Goal: Find contact information: Find contact information

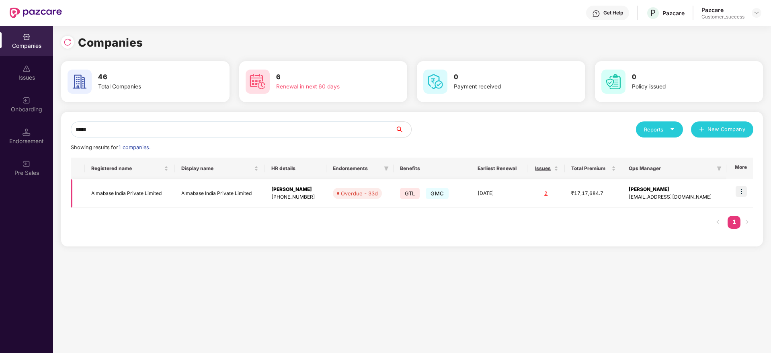
type input "*****"
click at [742, 192] on img at bounding box center [741, 191] width 11 height 11
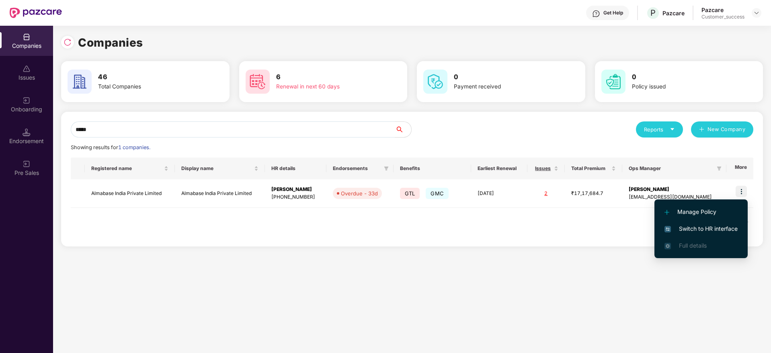
click at [720, 230] on span "Switch to HR interface" at bounding box center [701, 228] width 73 height 9
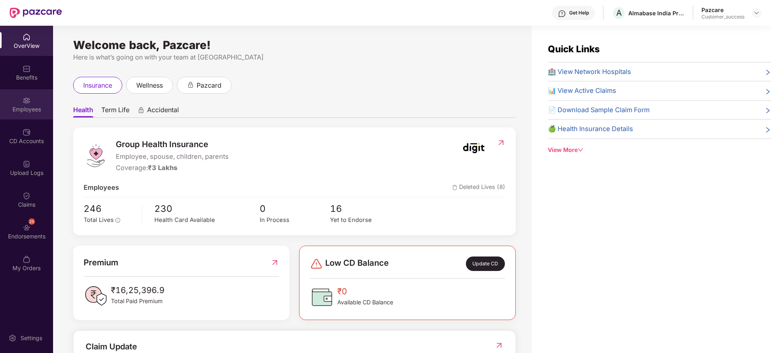
click at [28, 101] on img at bounding box center [27, 101] width 8 height 8
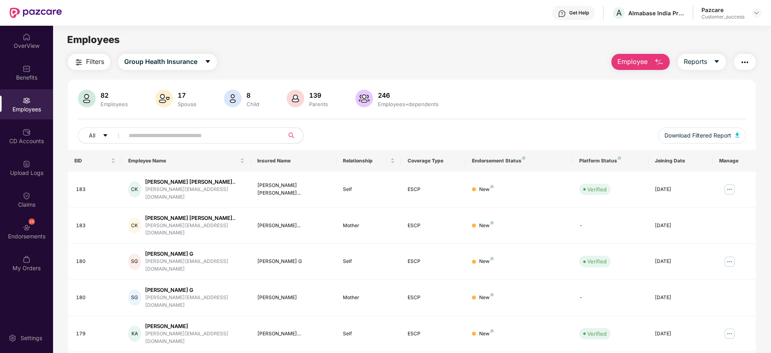
click at [181, 136] on input "text" at bounding box center [201, 136] width 144 height 12
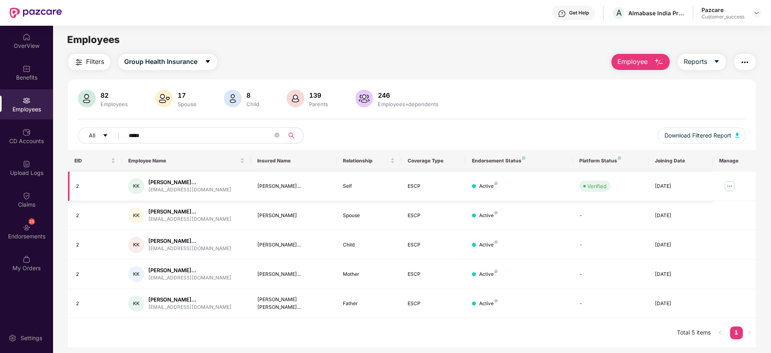
type input "*****"
drag, startPoint x: 148, startPoint y: 185, endPoint x: 195, endPoint y: 185, distance: 47.5
click at [195, 185] on div "KK Kalyan Varma Kuchampud... [EMAIL_ADDRESS][DOMAIN_NAME]" at bounding box center [186, 186] width 116 height 16
drag, startPoint x: 145, startPoint y: 202, endPoint x: 216, endPoint y: 202, distance: 71.2
click at [195, 202] on div "[PERSON_NAME]" at bounding box center [168, 200] width 53 height 14
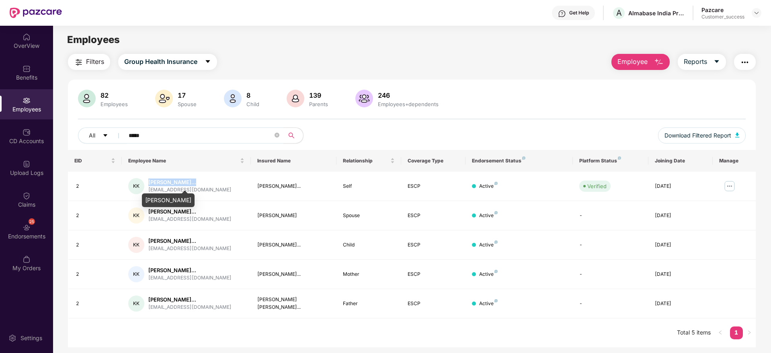
copy div "[PERSON_NAME]"
click at [730, 186] on img at bounding box center [730, 186] width 13 height 13
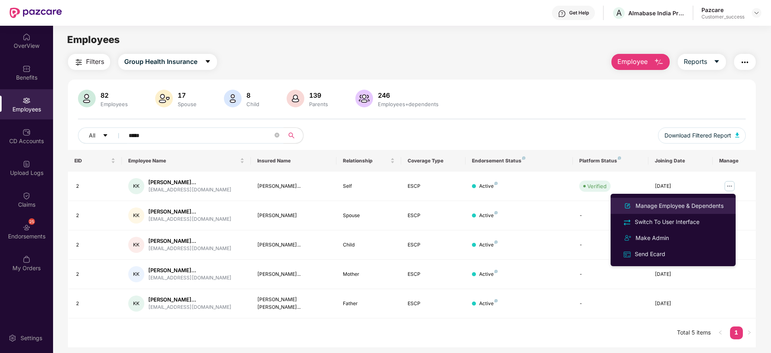
click at [699, 207] on div "Manage Employee & Dependents" at bounding box center [679, 206] width 91 height 9
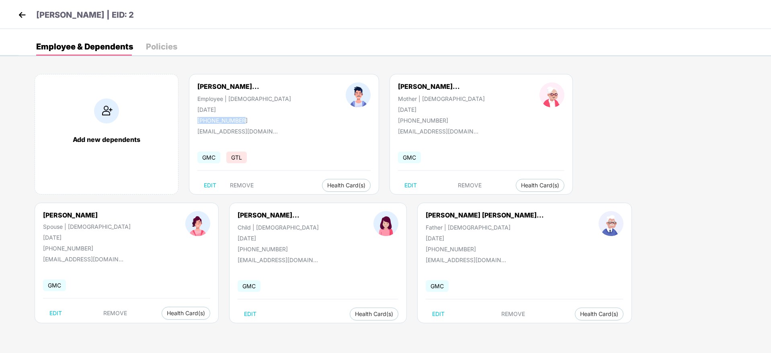
drag, startPoint x: 238, startPoint y: 118, endPoint x: 195, endPoint y: 121, distance: 43.2
click at [195, 121] on div "[PERSON_NAME]... Employee | [DEMOGRAPHIC_DATA] [DATE] [PHONE_NUMBER]" at bounding box center [244, 102] width 148 height 41
copy div "9611133330"
drag, startPoint x: 257, startPoint y: 130, endPoint x: 195, endPoint y: 133, distance: 62.1
click at [195, 133] on div "[PERSON_NAME]... Employee | [DEMOGRAPHIC_DATA] [DATE] [PHONE_NUMBER] [EMAIL_ADD…" at bounding box center [284, 134] width 190 height 121
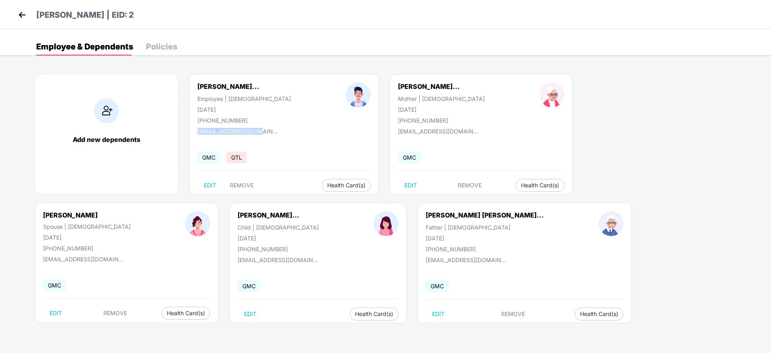
copy div "[EMAIL_ADDRESS][DOMAIN_NAME]"
click at [23, 13] on img at bounding box center [22, 15] width 12 height 12
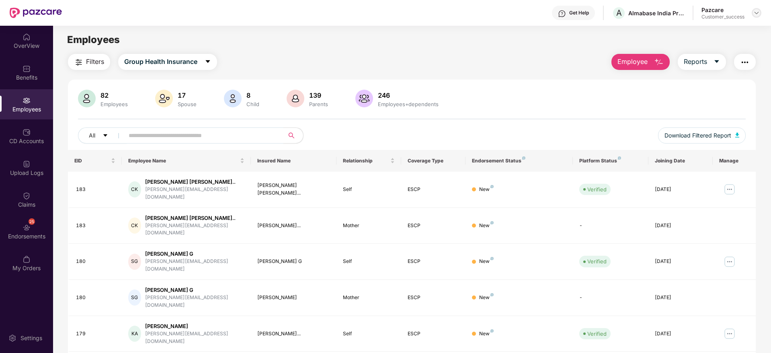
click at [756, 12] on img at bounding box center [757, 13] width 6 height 6
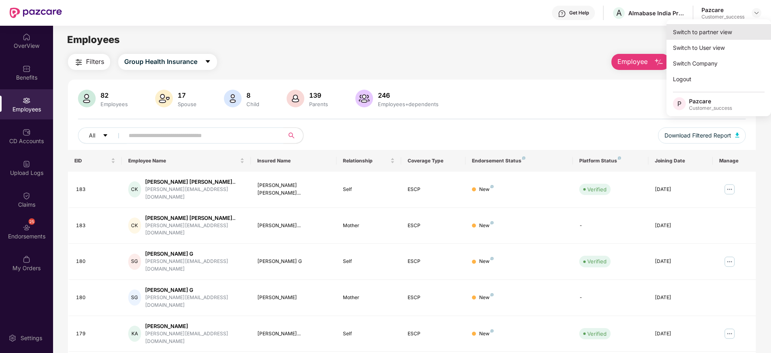
click at [731, 30] on div "Switch to partner view" at bounding box center [719, 32] width 105 height 16
